Goal: Task Accomplishment & Management: Complete application form

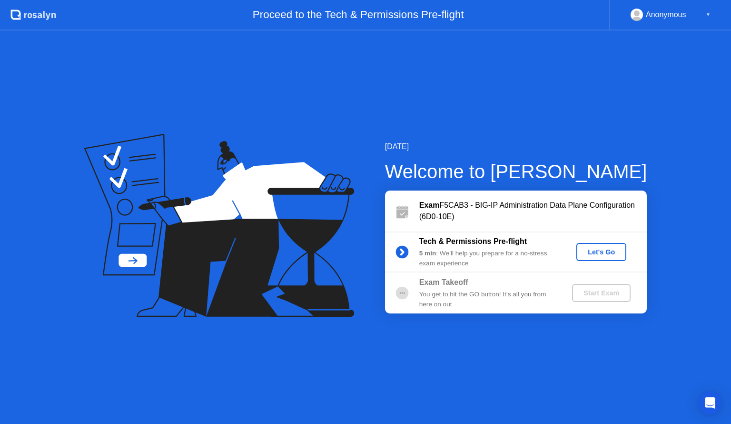
click at [599, 252] on div "Let's Go" at bounding box center [601, 252] width 42 height 8
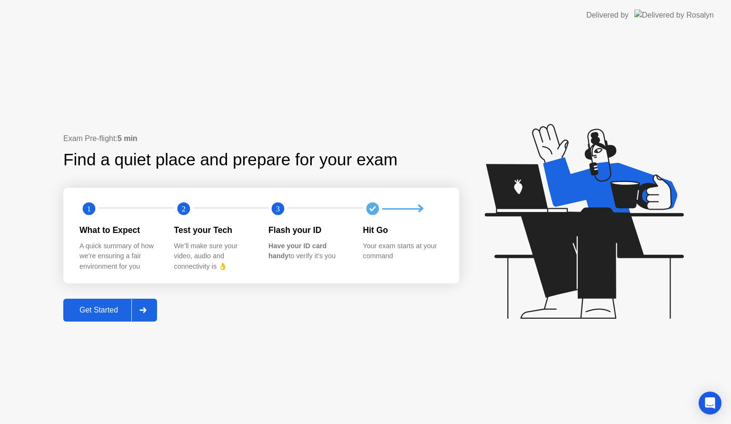
click at [124, 309] on div "Get Started" at bounding box center [98, 310] width 65 height 9
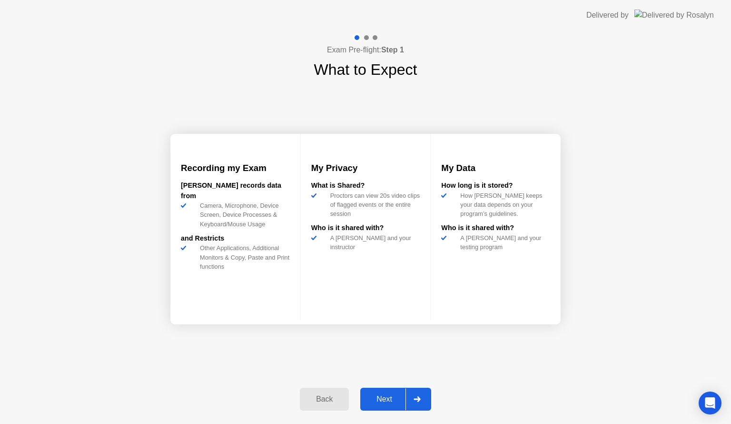
click at [383, 397] on div "Next" at bounding box center [384, 399] width 42 height 9
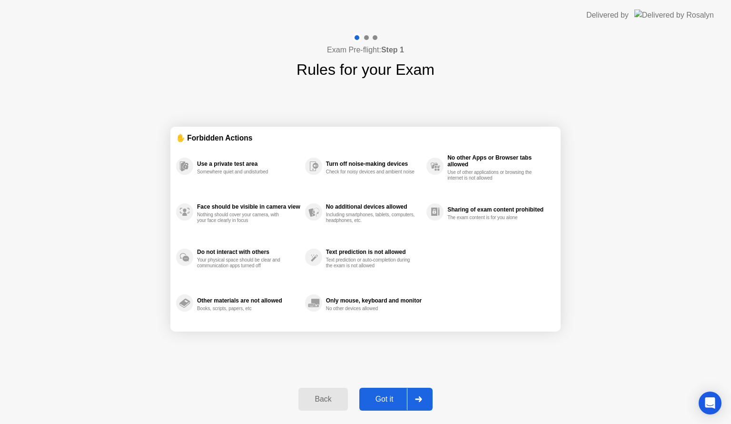
click at [383, 397] on div "Got it" at bounding box center [384, 399] width 45 height 9
select select "**********"
select select "*******"
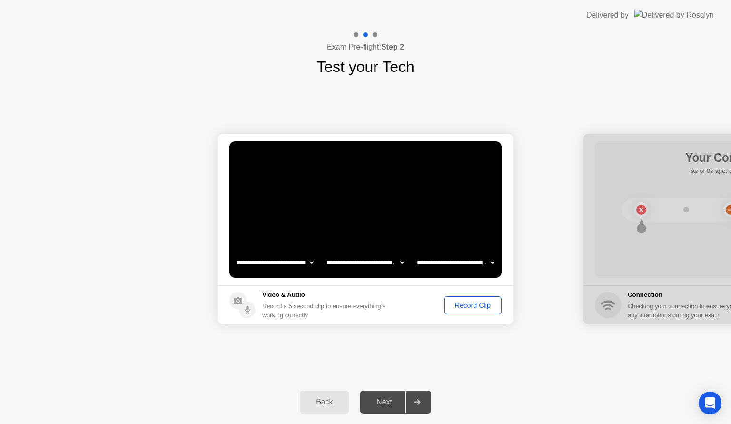
click at [469, 307] on div "Record Clip" at bounding box center [473, 305] width 51 height 8
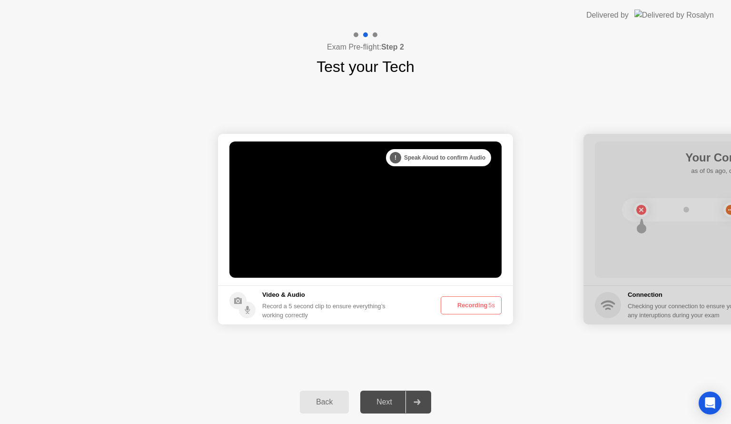
click at [469, 307] on button "Recording 5s" at bounding box center [471, 305] width 61 height 18
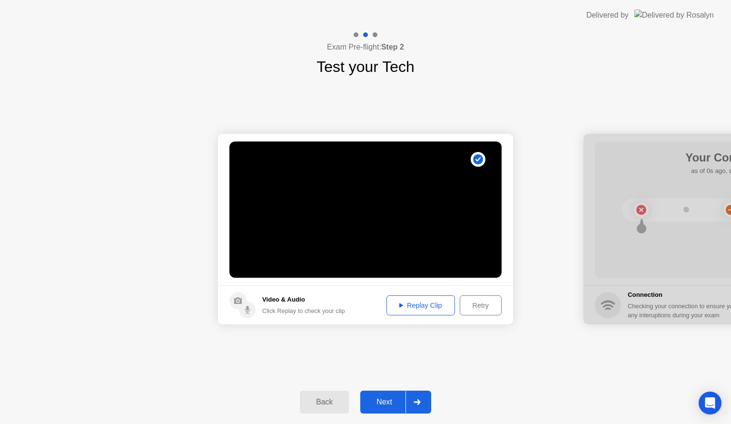
click at [388, 403] on div "Next" at bounding box center [384, 402] width 42 height 9
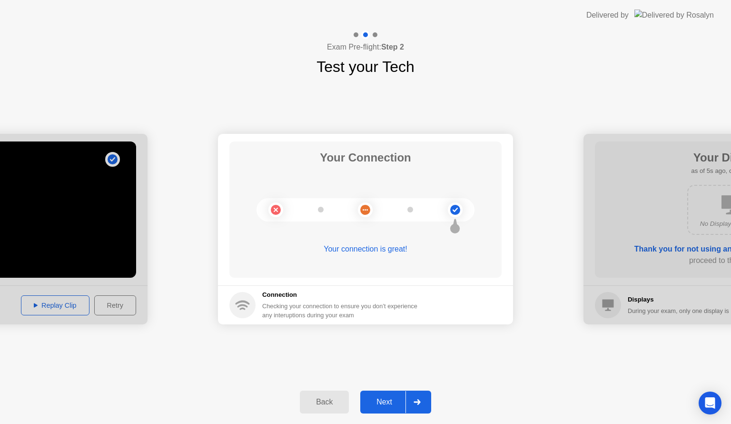
click at [387, 401] on div "Next" at bounding box center [384, 402] width 42 height 9
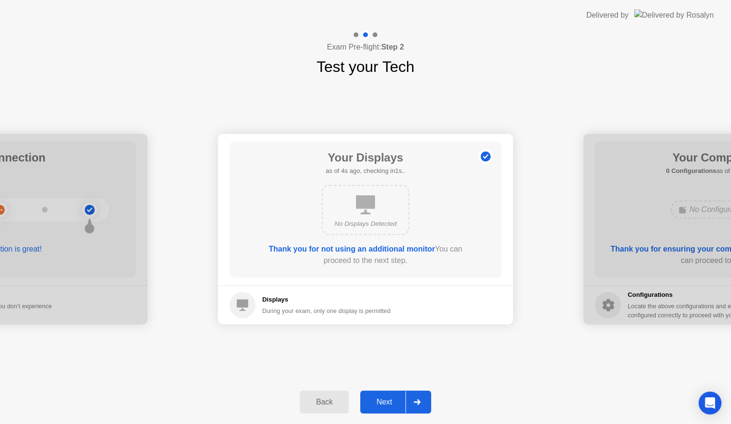
click at [394, 406] on div "Next" at bounding box center [384, 402] width 42 height 9
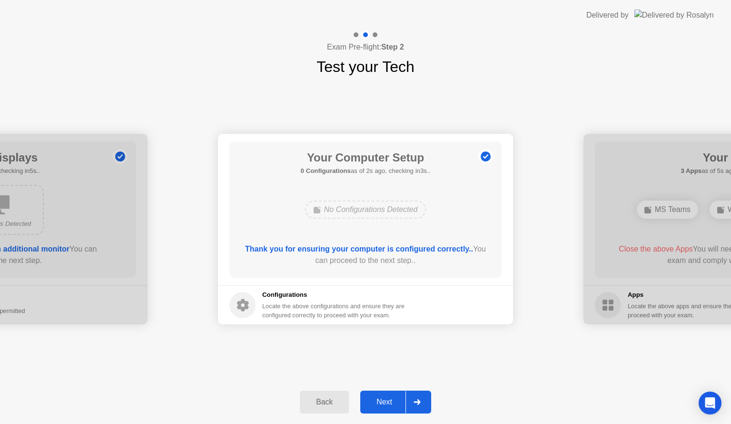
click at [394, 406] on div "Next" at bounding box center [384, 402] width 42 height 9
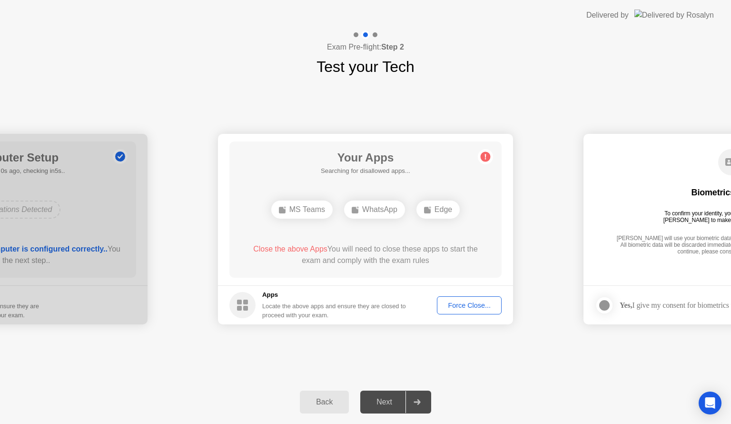
click at [394, 406] on div "Next" at bounding box center [384, 402] width 42 height 9
click at [296, 206] on div "MS Teams" at bounding box center [301, 209] width 61 height 18
click at [458, 310] on button "Force Close..." at bounding box center [469, 305] width 65 height 18
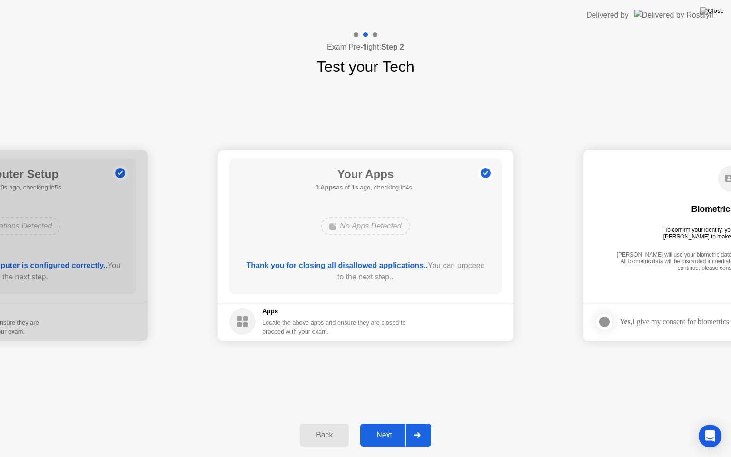
click at [392, 423] on div "Next" at bounding box center [384, 435] width 42 height 9
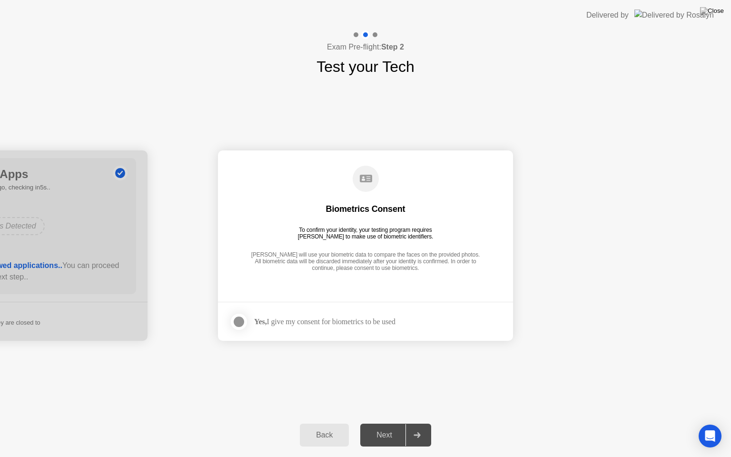
click at [236, 322] on div at bounding box center [238, 321] width 11 height 11
click at [384, 423] on button "Next" at bounding box center [395, 435] width 71 height 23
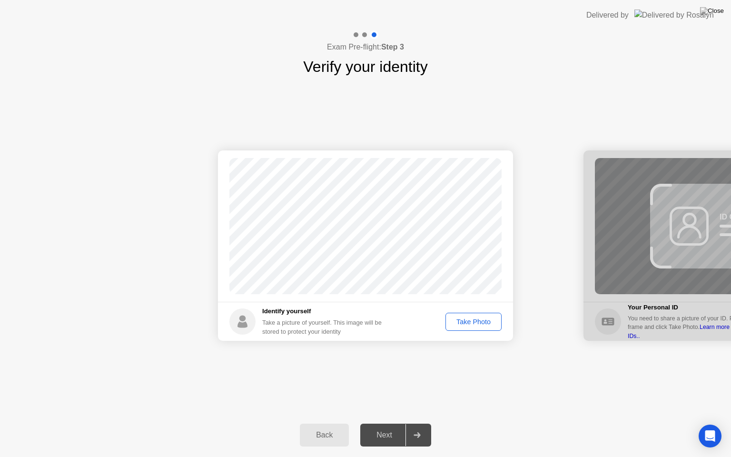
click at [468, 323] on div "Take Photo" at bounding box center [474, 322] width 50 height 8
click at [388, 423] on div "Next" at bounding box center [384, 435] width 42 height 9
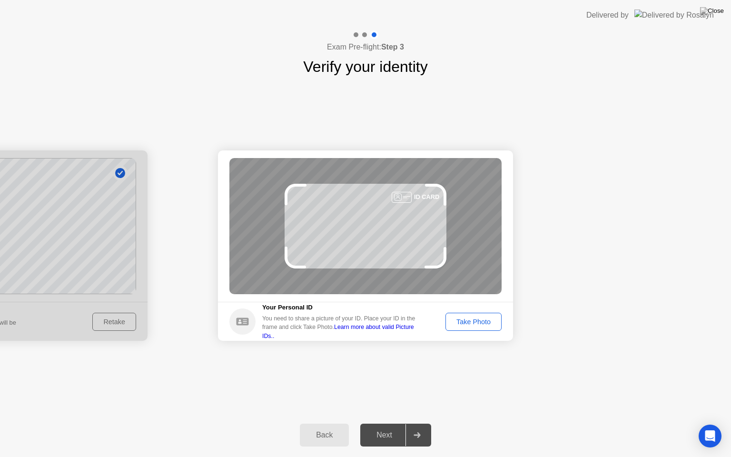
click at [465, 325] on div "Take Photo" at bounding box center [474, 322] width 50 height 8
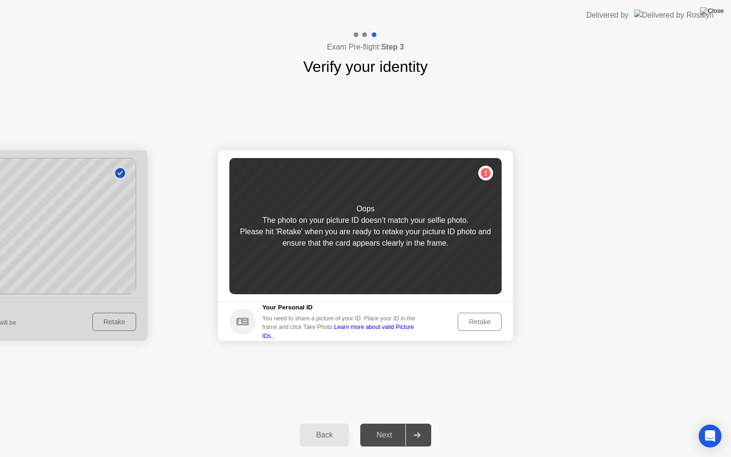
click at [468, 319] on div "Retake" at bounding box center [479, 322] width 37 height 8
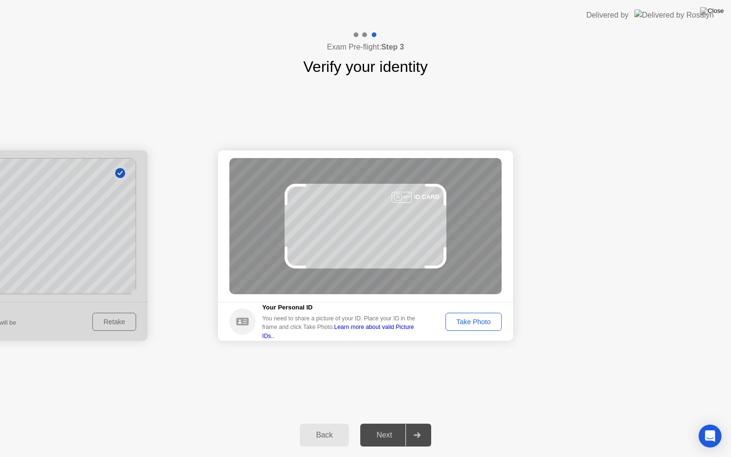
click at [466, 321] on div "Take Photo" at bounding box center [474, 322] width 50 height 8
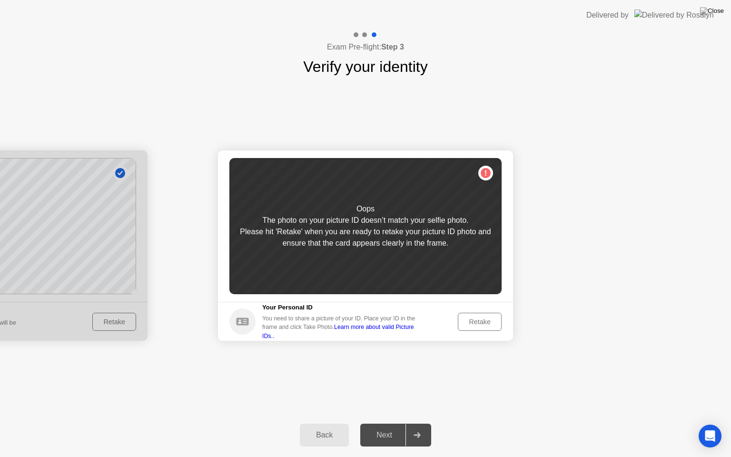
click at [470, 318] on div "Retake" at bounding box center [479, 322] width 37 height 8
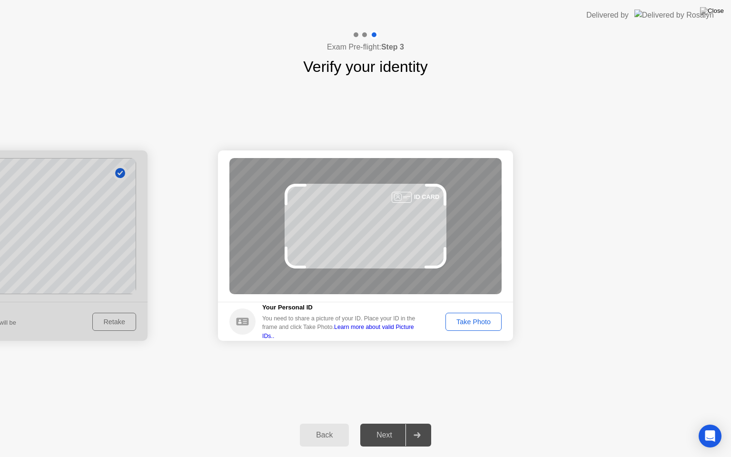
click at [470, 326] on div "Take Photo" at bounding box center [474, 322] width 50 height 8
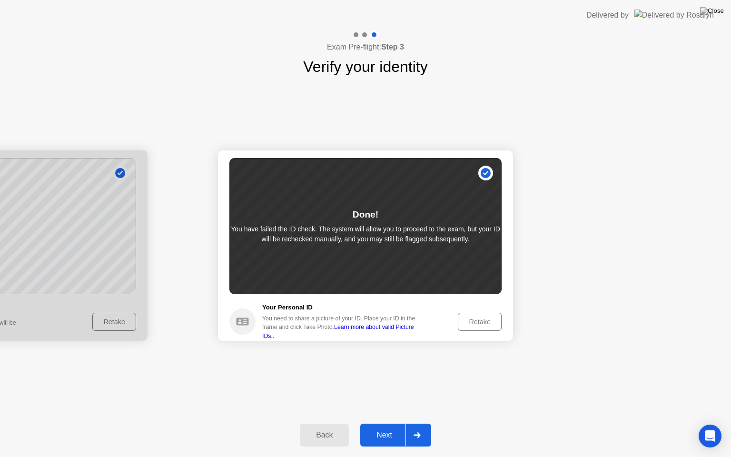
click at [383, 423] on div "Next" at bounding box center [384, 435] width 42 height 9
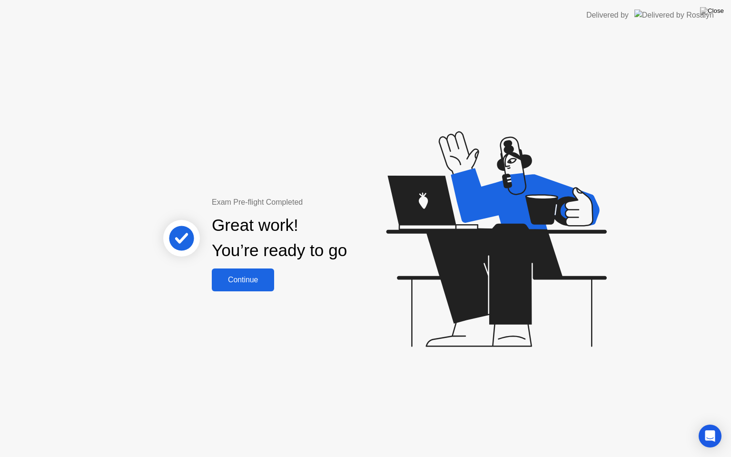
click at [247, 282] on div "Continue" at bounding box center [243, 280] width 57 height 9
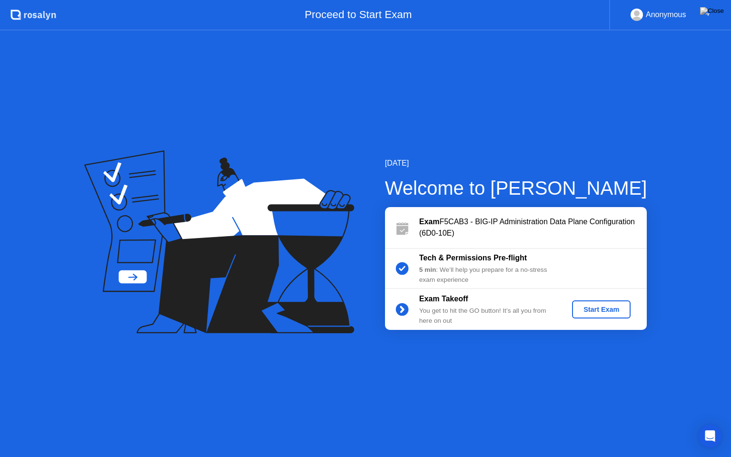
click at [595, 310] on div "Start Exam" at bounding box center [601, 310] width 51 height 8
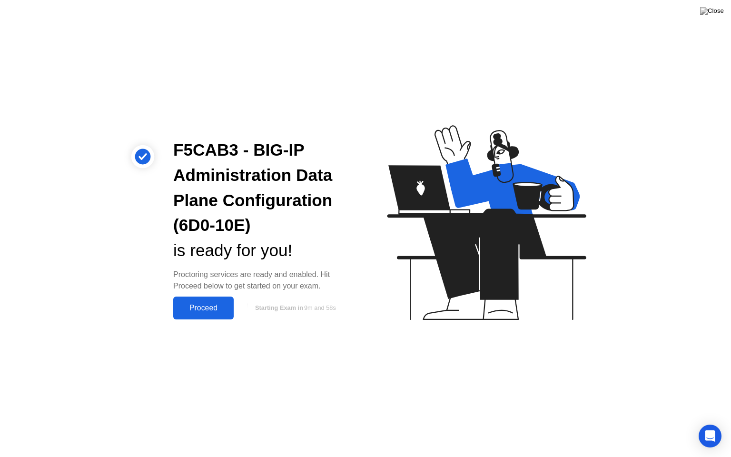
click at [214, 309] on div "Proceed" at bounding box center [203, 308] width 55 height 9
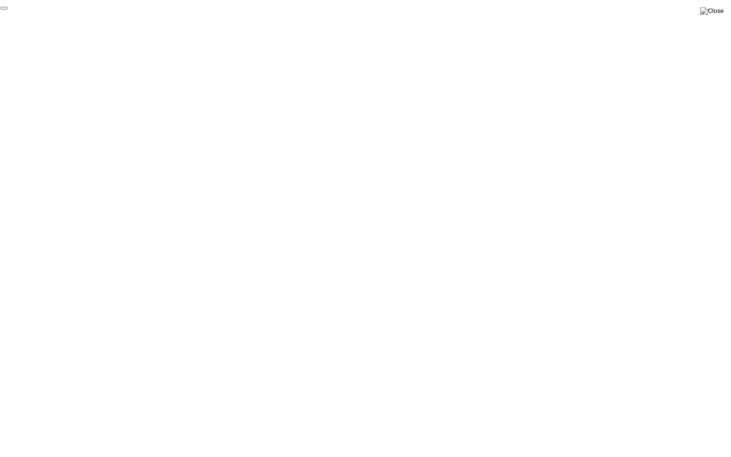
click div "End Proctoring Session"
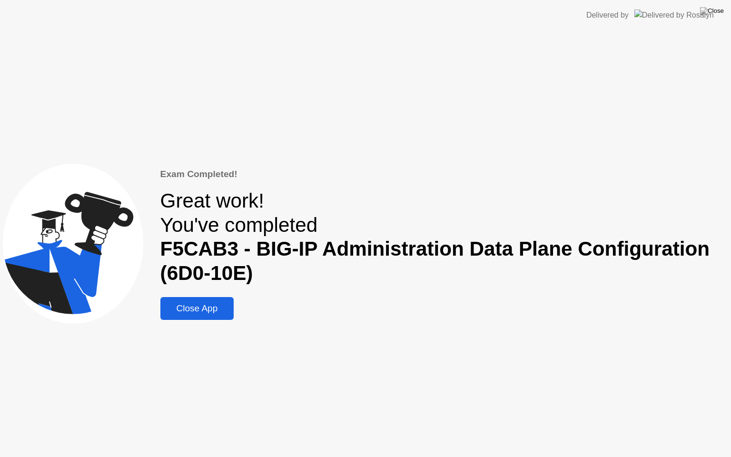
click at [221, 309] on div "Close App" at bounding box center [197, 308] width 68 height 10
